Goal: Task Accomplishment & Management: Use online tool/utility

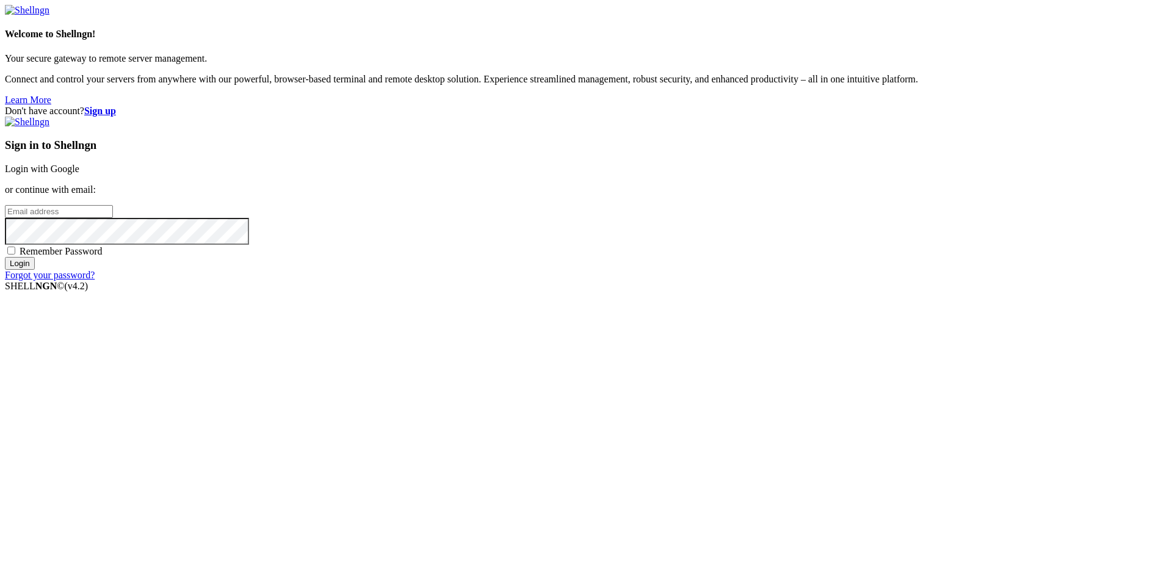
click at [79, 174] on link "Login with Google" at bounding box center [42, 169] width 74 height 10
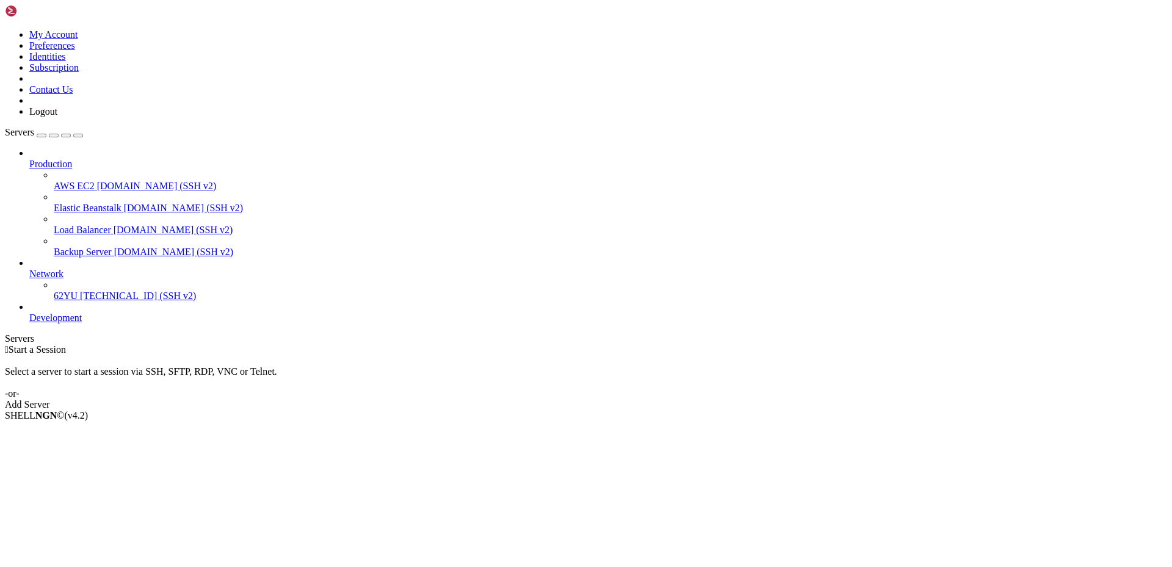
click at [689, 399] on link "Add Server" at bounding box center [586, 404] width 1162 height 11
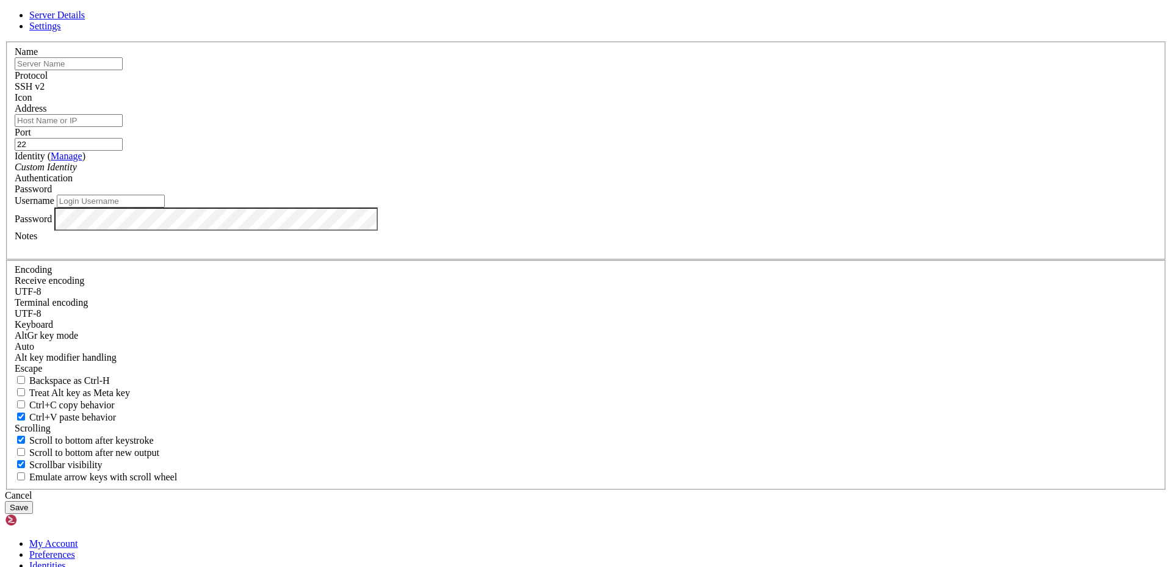
type input "U"
type input "62_USA"
click at [123, 127] on input "Address" at bounding box center [69, 120] width 108 height 13
paste input "[TECHNICAL_ID]"
type input "[TECHNICAL_ID]"
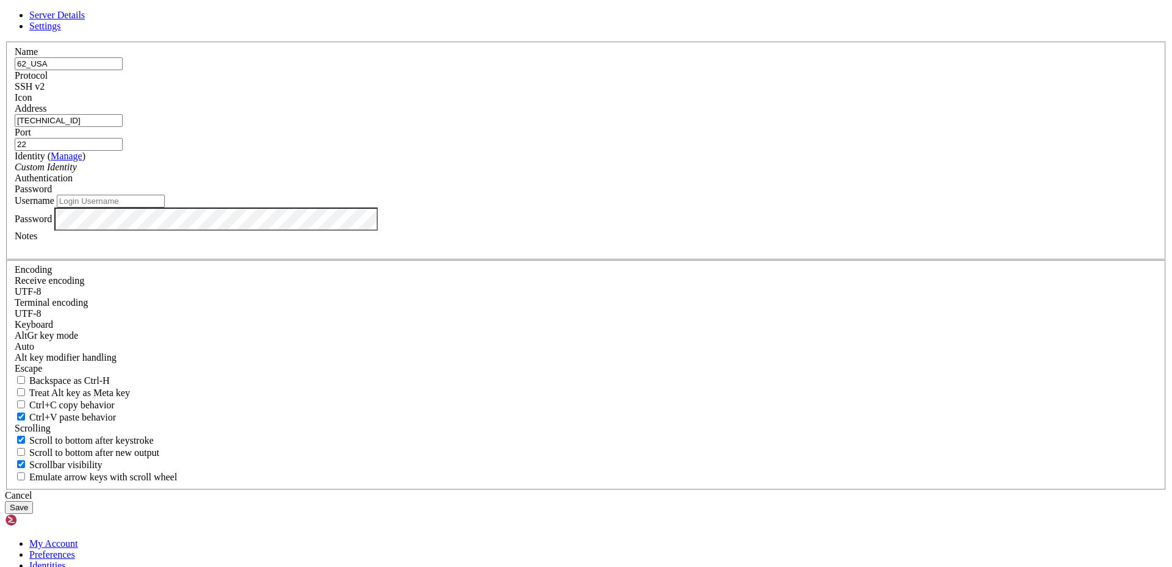
click at [165, 208] on input "Username" at bounding box center [111, 201] width 108 height 13
type input "root"
click at [677, 92] on div "SSH v2" at bounding box center [586, 86] width 1143 height 11
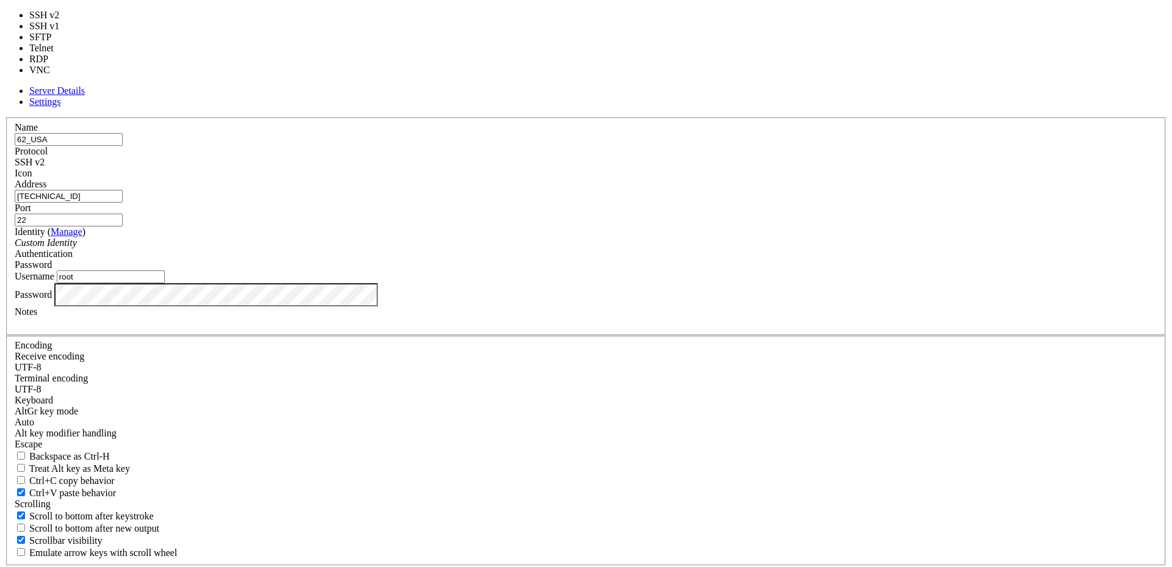
click at [677, 168] on div "SSH v2" at bounding box center [586, 162] width 1143 height 11
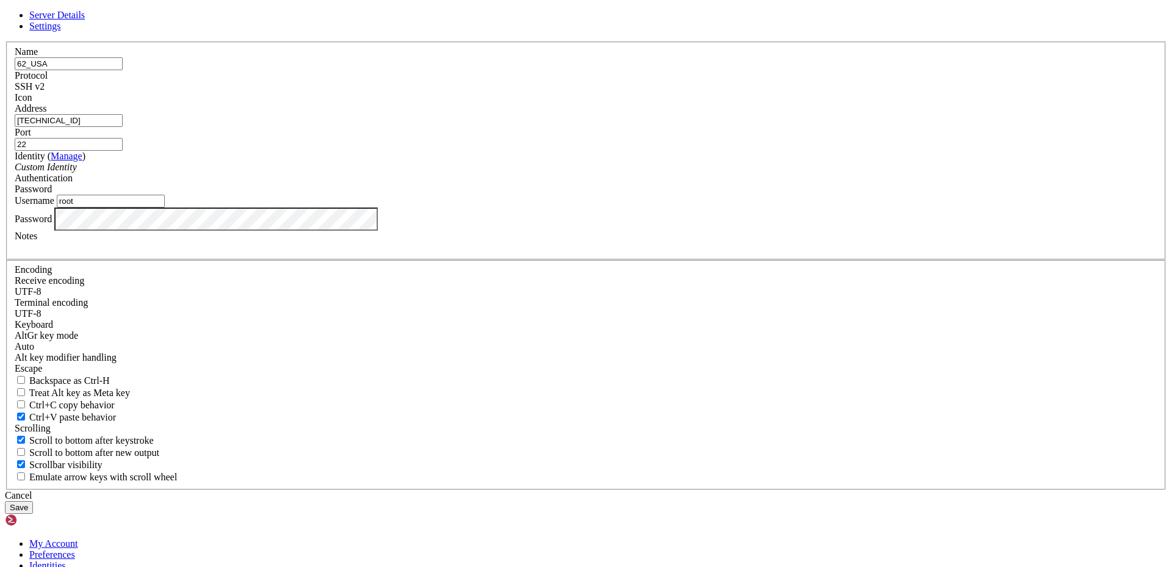
click at [33, 501] on button "Save" at bounding box center [19, 507] width 28 height 13
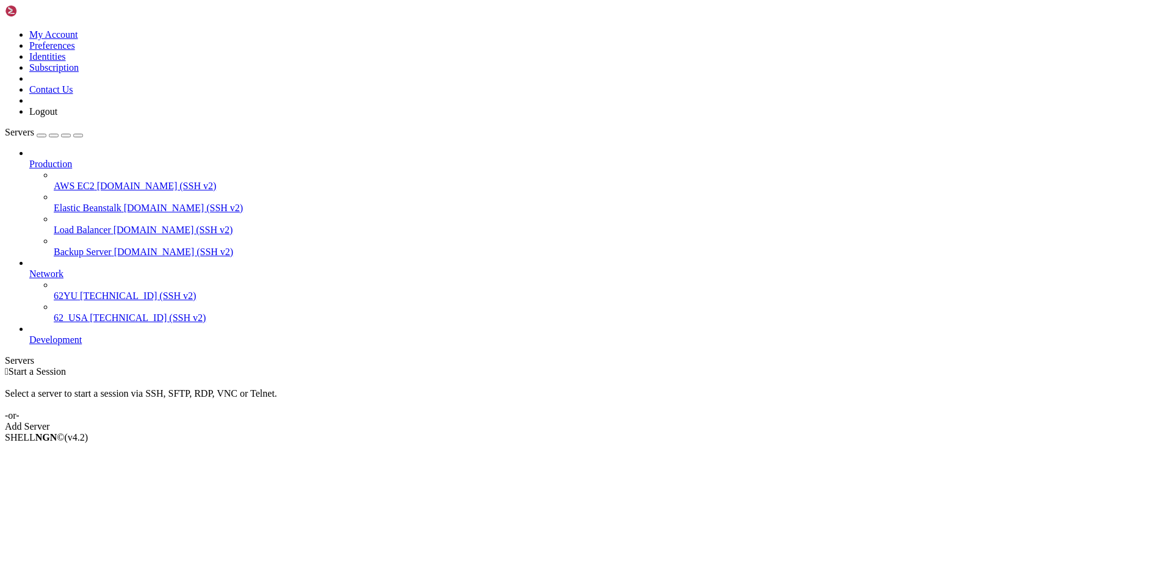
click at [87, 312] on span "62_USA" at bounding box center [71, 317] width 34 height 10
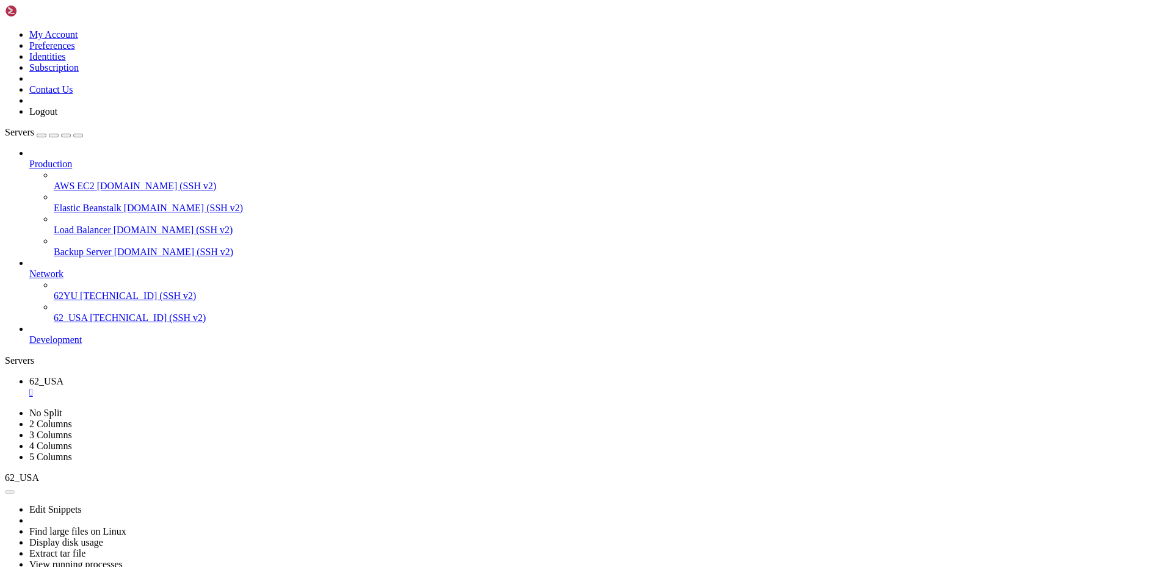
drag, startPoint x: 71, startPoint y: 810, endPoint x: 296, endPoint y: 812, distance: 225.2
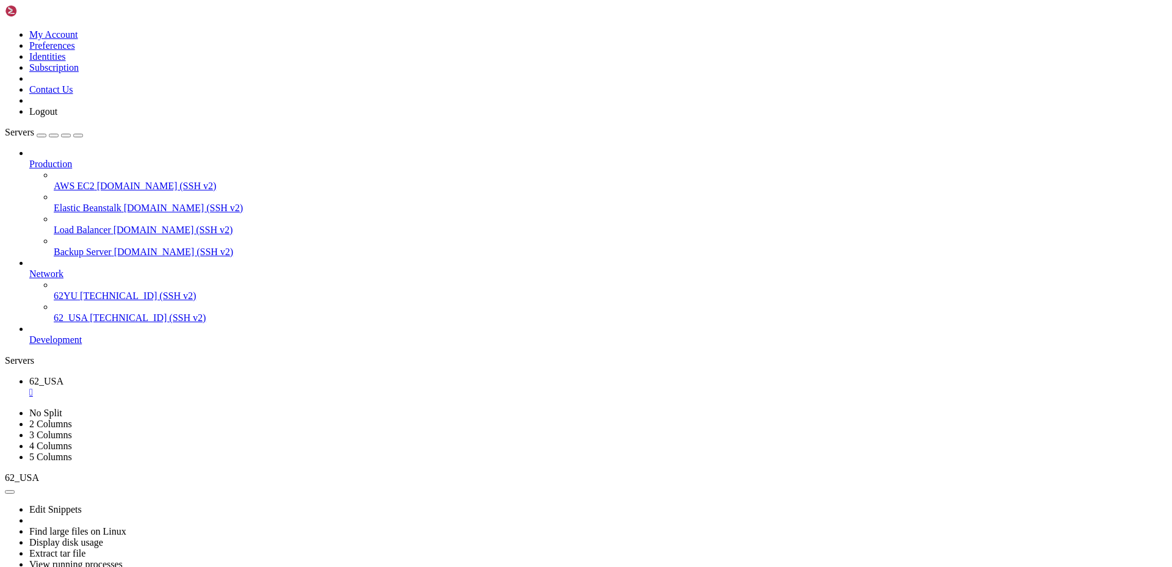
drag, startPoint x: 62, startPoint y: 758, endPoint x: 112, endPoint y: 760, distance: 50.7
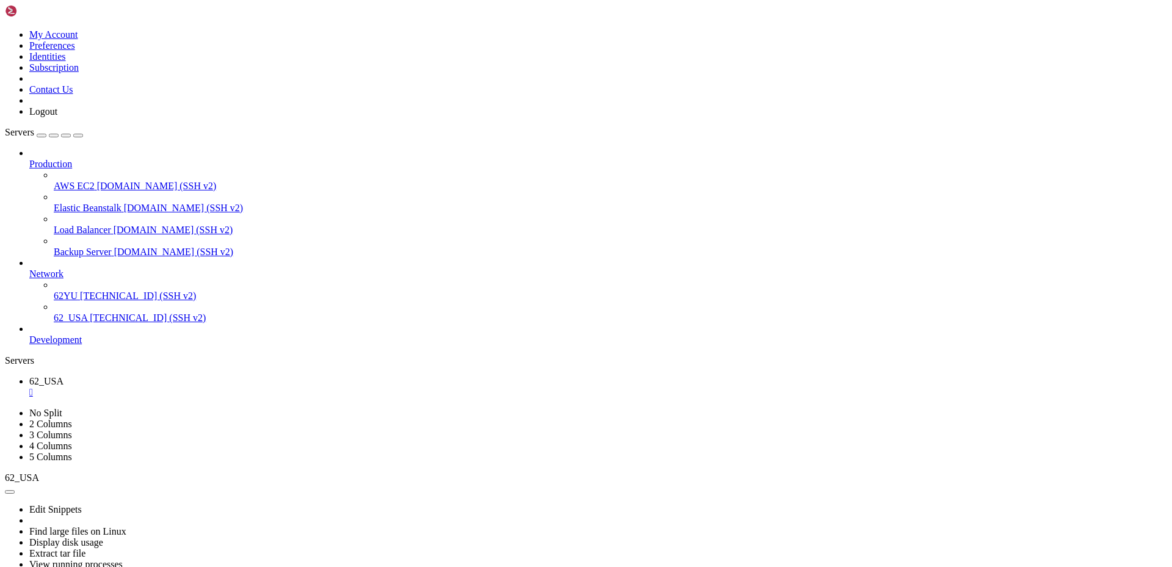
drag, startPoint x: 62, startPoint y: 756, endPoint x: 117, endPoint y: 756, distance: 54.3
drag, startPoint x: 140, startPoint y: 1074, endPoint x: 453, endPoint y: 680, distance: 503.9
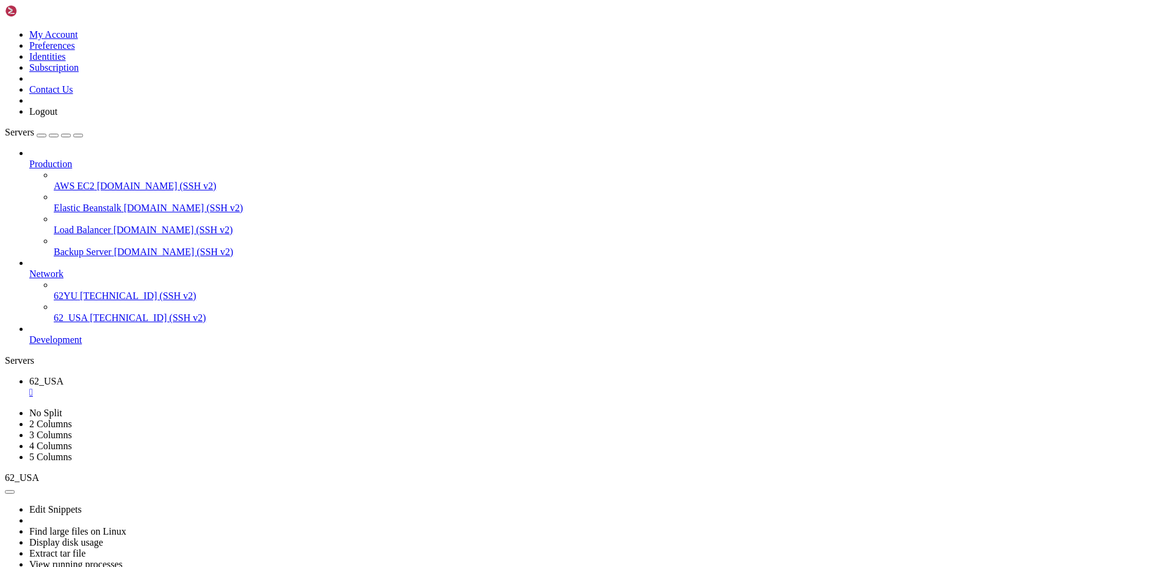
scroll to position [2024, 0]
drag, startPoint x: 114, startPoint y: 739, endPoint x: 60, endPoint y: 739, distance: 54.3
drag, startPoint x: 112, startPoint y: 754, endPoint x: 61, endPoint y: 758, distance: 50.8
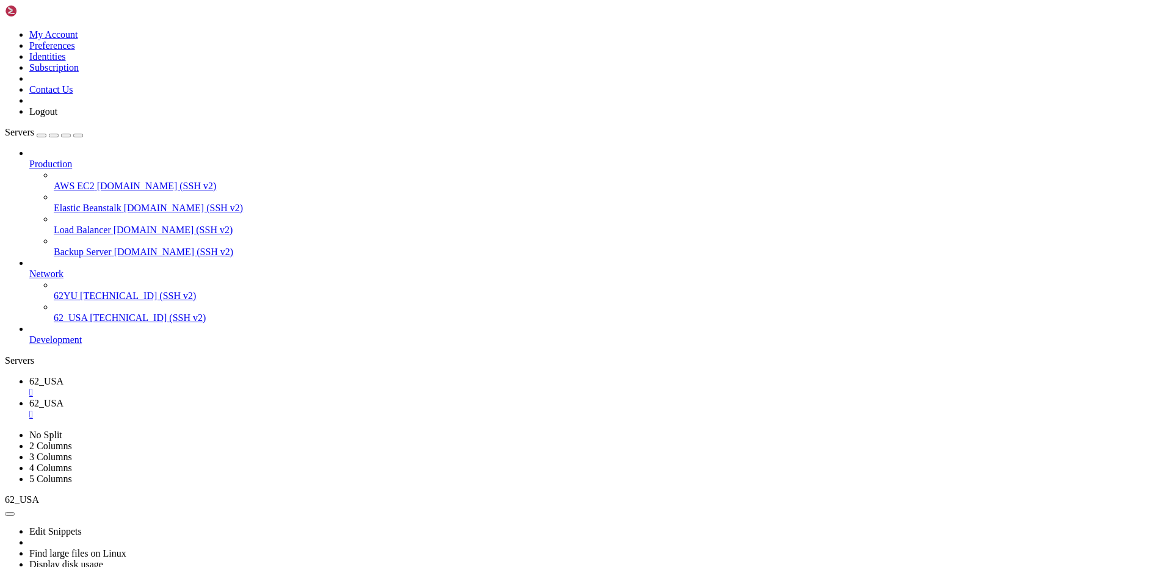
scroll to position [186, 0]
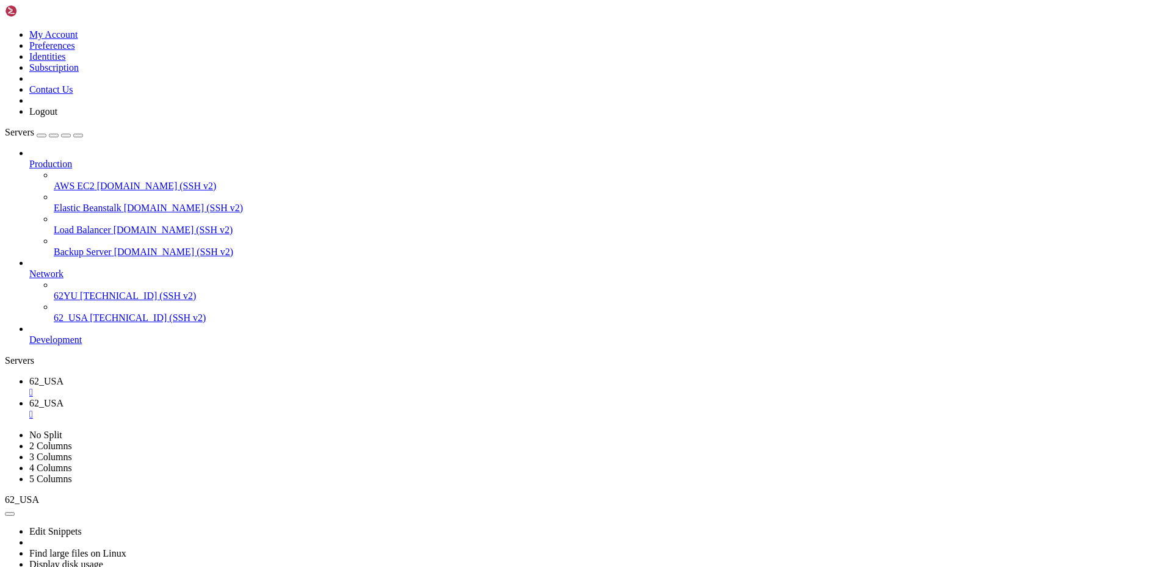
type input "/var/log"
drag, startPoint x: 372, startPoint y: 72, endPoint x: 1087, endPoint y: 74, distance: 714.7
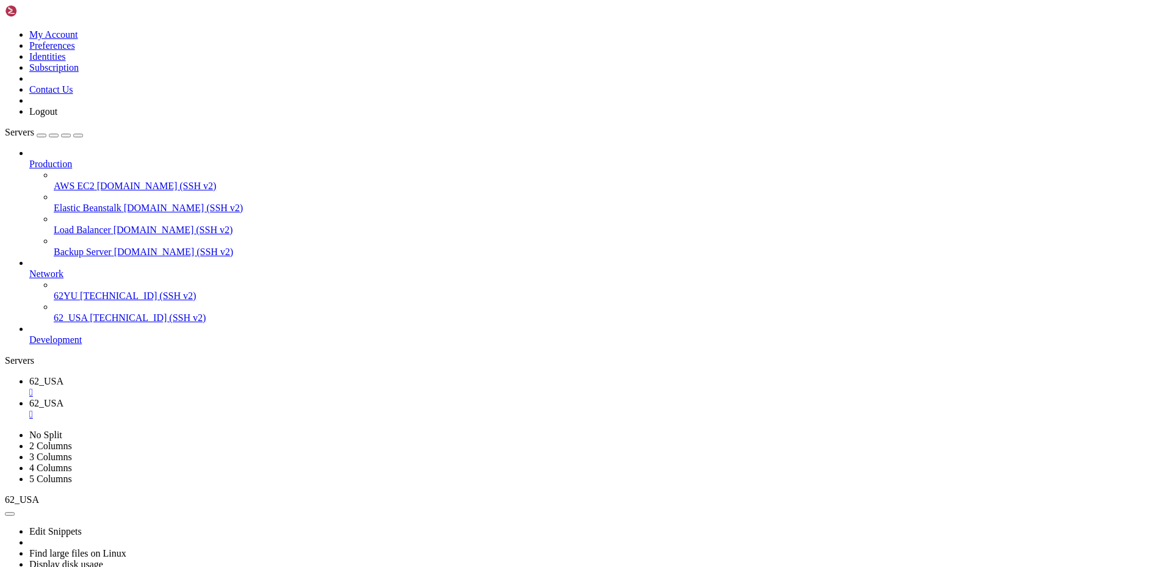
click at [5, 29] on icon at bounding box center [5, 29] width 0 height 0
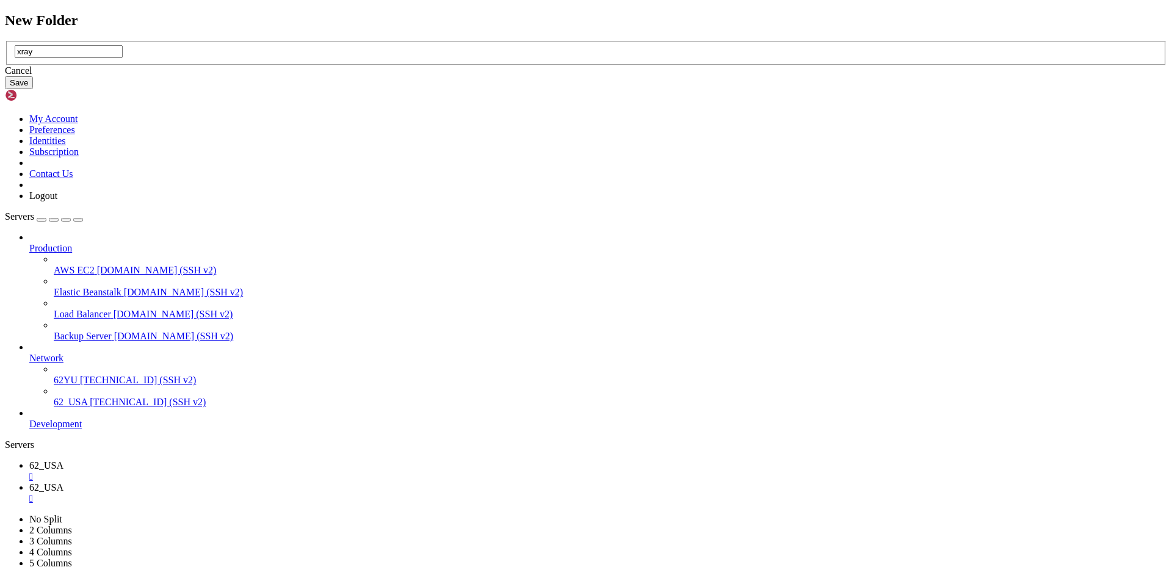
type input "xray"
click at [33, 89] on button "Save" at bounding box center [19, 82] width 28 height 13
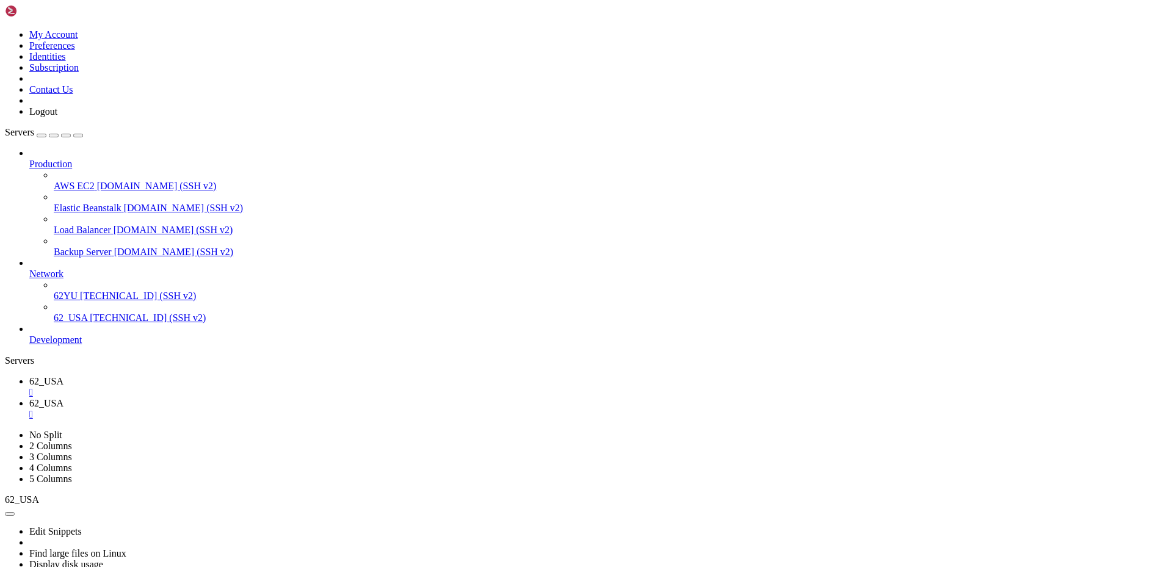
type input "/var/log/xray"
